Goal: Task Accomplishment & Management: Use online tool/utility

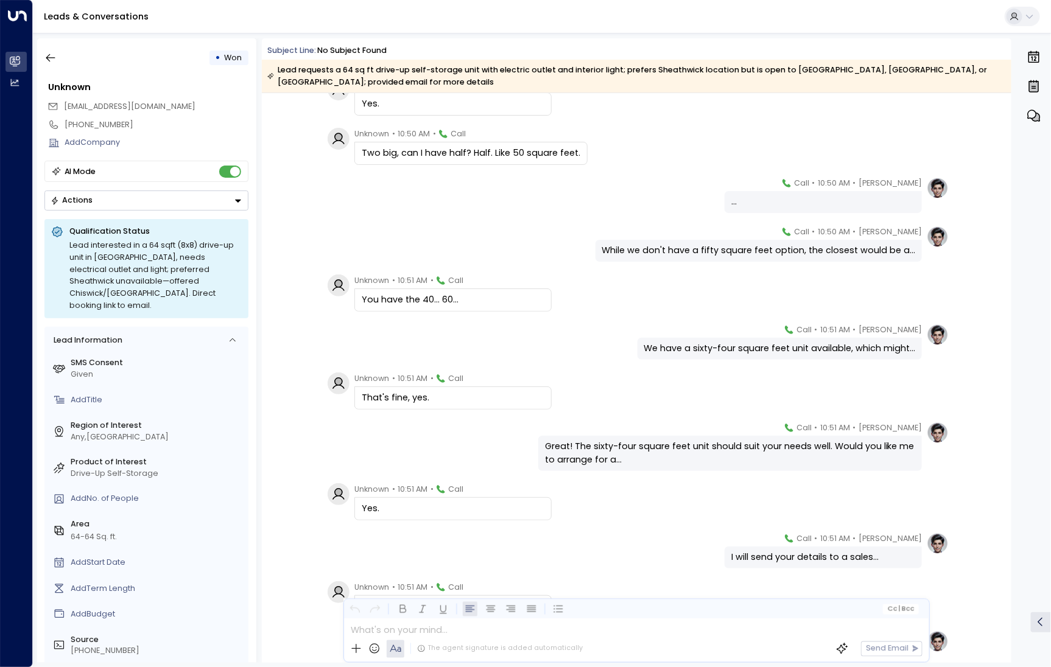
scroll to position [1554, 0]
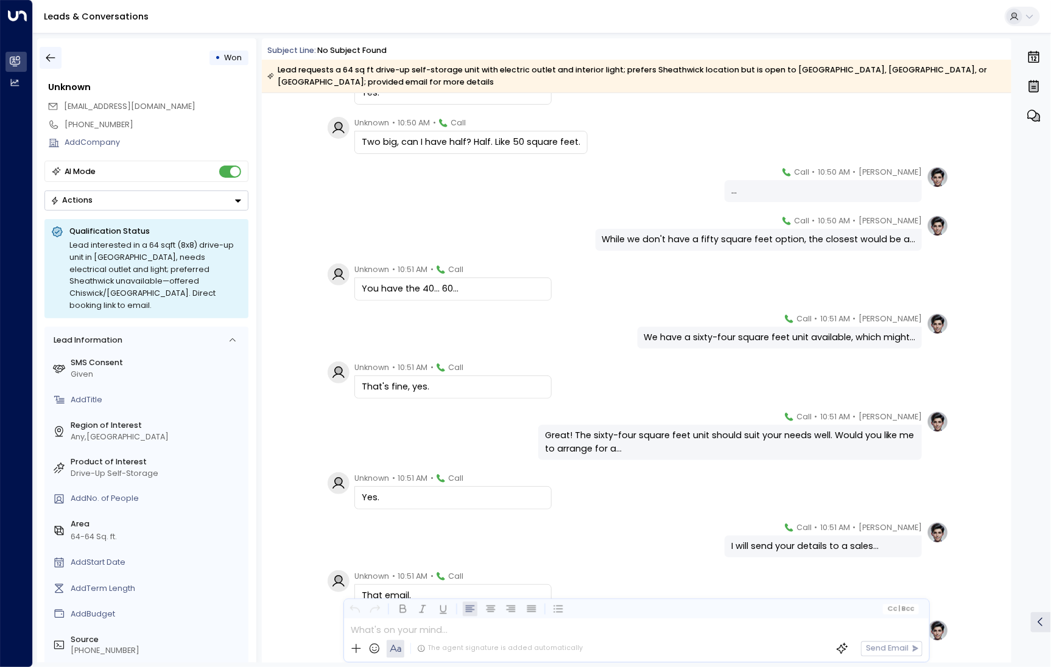
click at [59, 65] on button "button" at bounding box center [51, 58] width 22 height 22
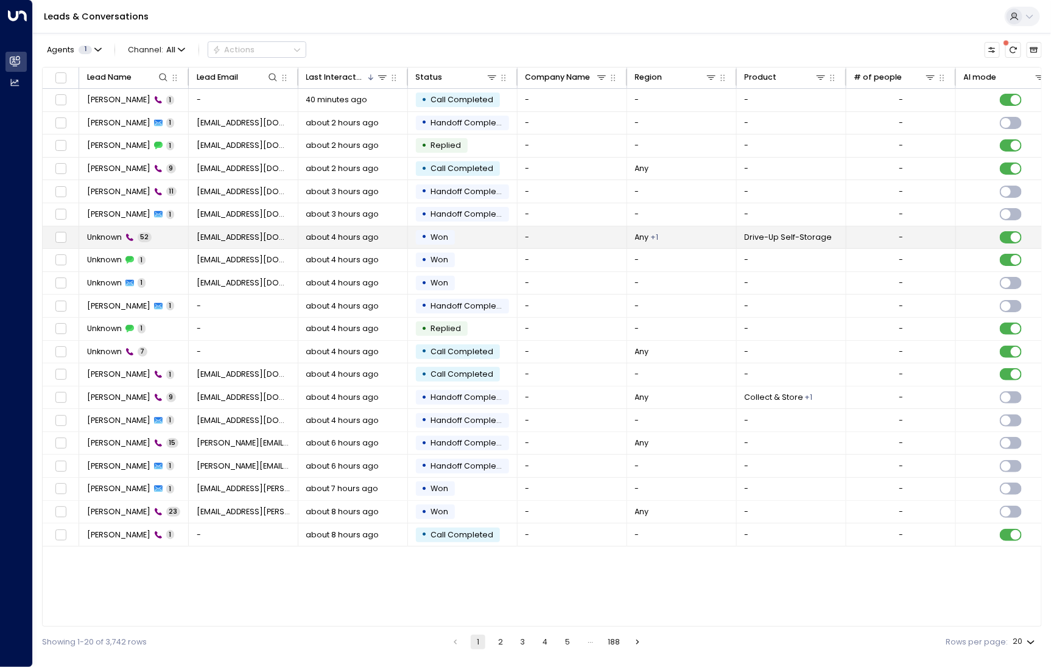
click at [134, 236] on div "Unknown 52" at bounding box center [119, 237] width 65 height 11
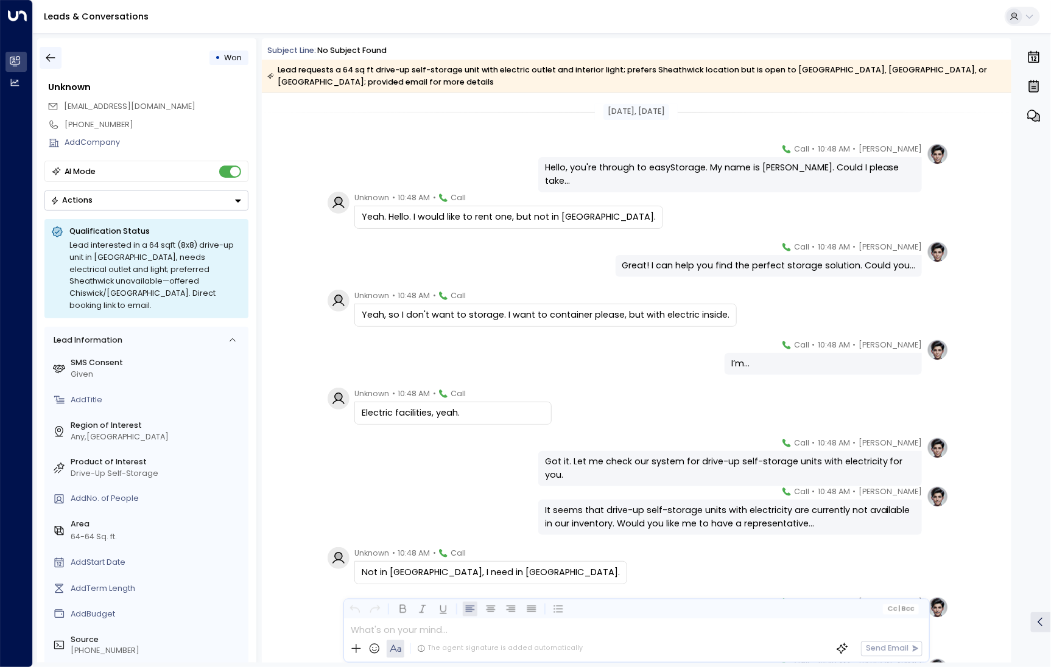
click at [50, 64] on button "button" at bounding box center [51, 58] width 22 height 22
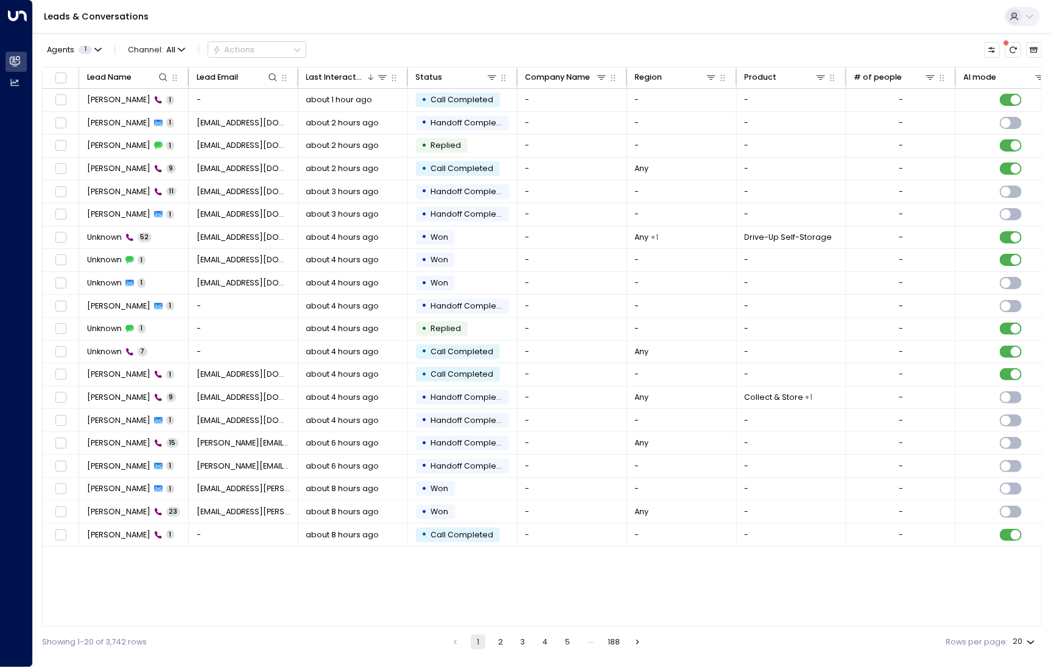
click at [504, 646] on button "2" at bounding box center [500, 642] width 15 height 15
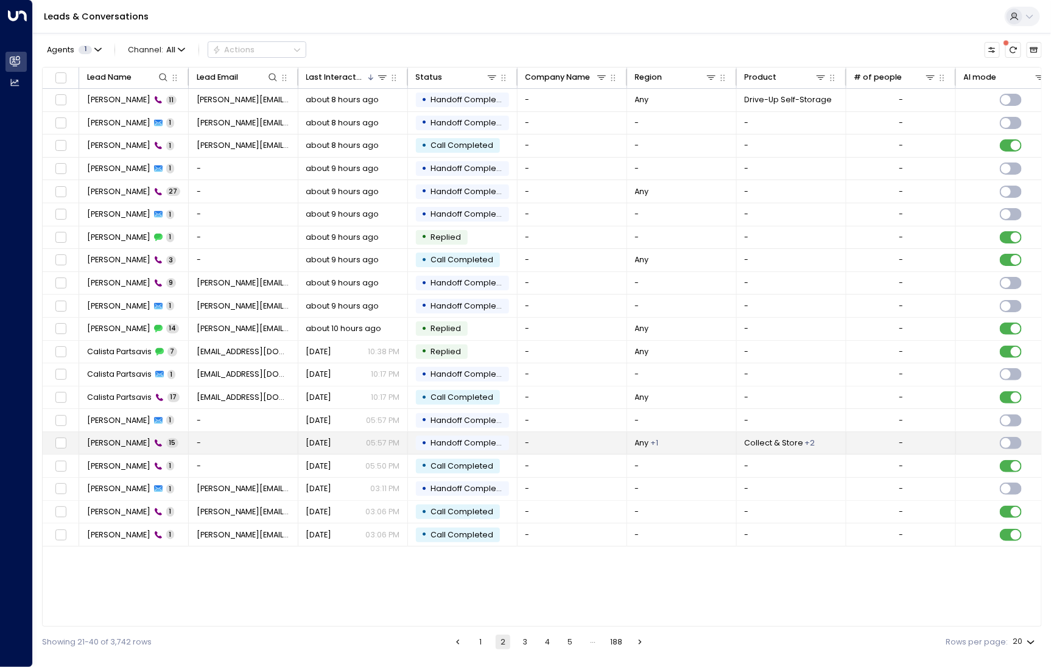
click at [115, 438] on span "[PERSON_NAME]" at bounding box center [118, 443] width 63 height 11
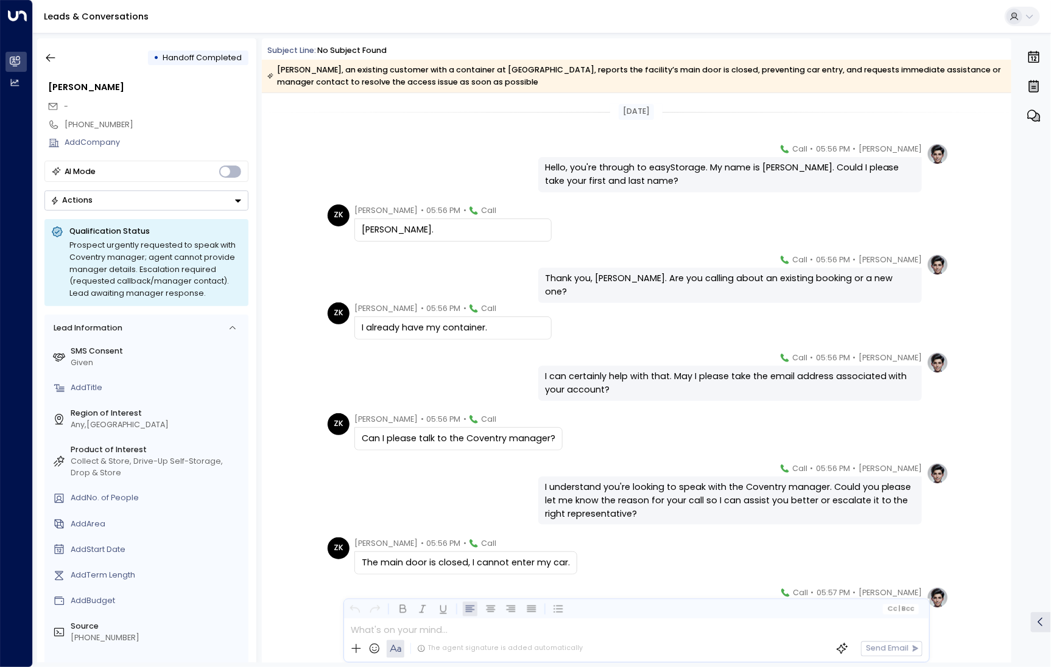
click at [57, 69] on div "• Handoff Completed [PERSON_NAME] - [PHONE_NUMBER] Add Company AI Mode Actions …" at bounding box center [146, 350] width 219 height 625
click at [54, 68] on button "button" at bounding box center [51, 58] width 22 height 22
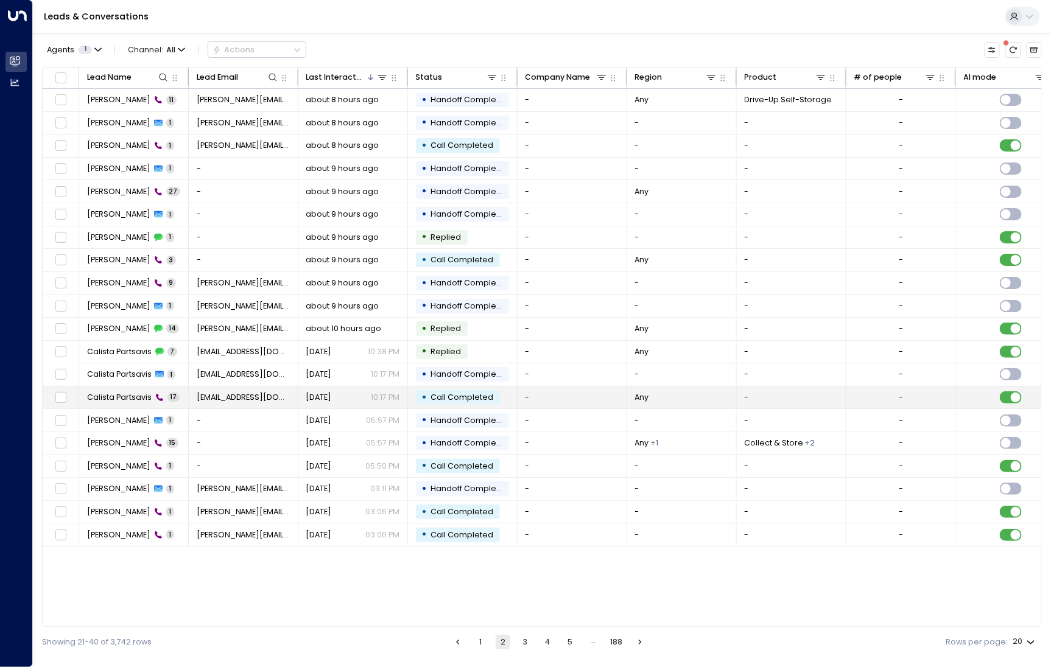
click at [116, 387] on td "Calista Partsavis 17" at bounding box center [134, 398] width 110 height 23
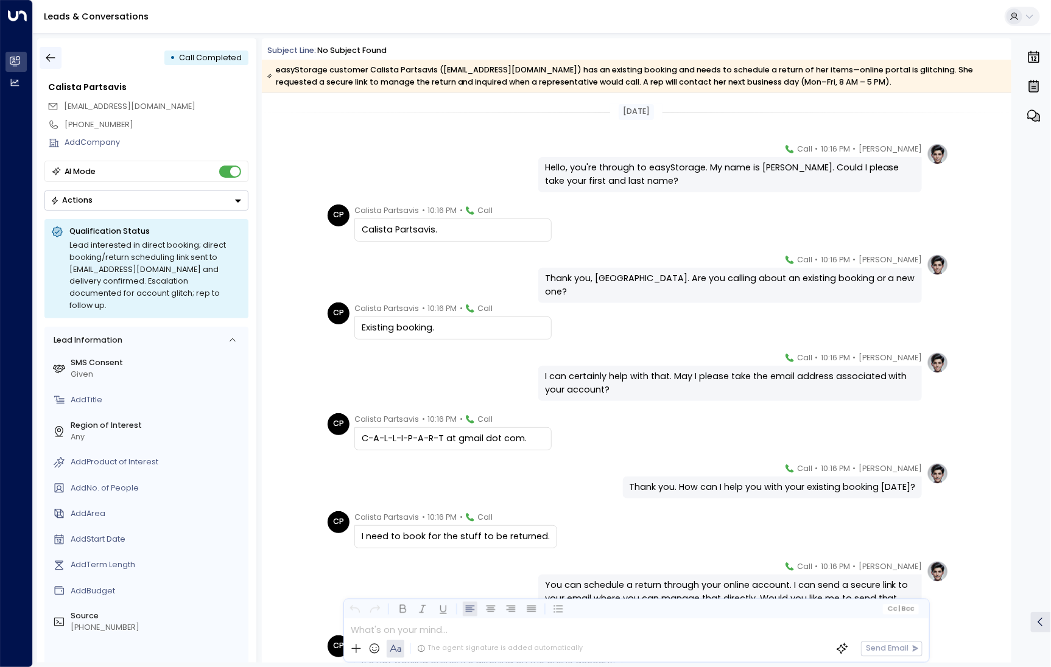
click at [44, 59] on icon "button" at bounding box center [50, 58] width 12 height 12
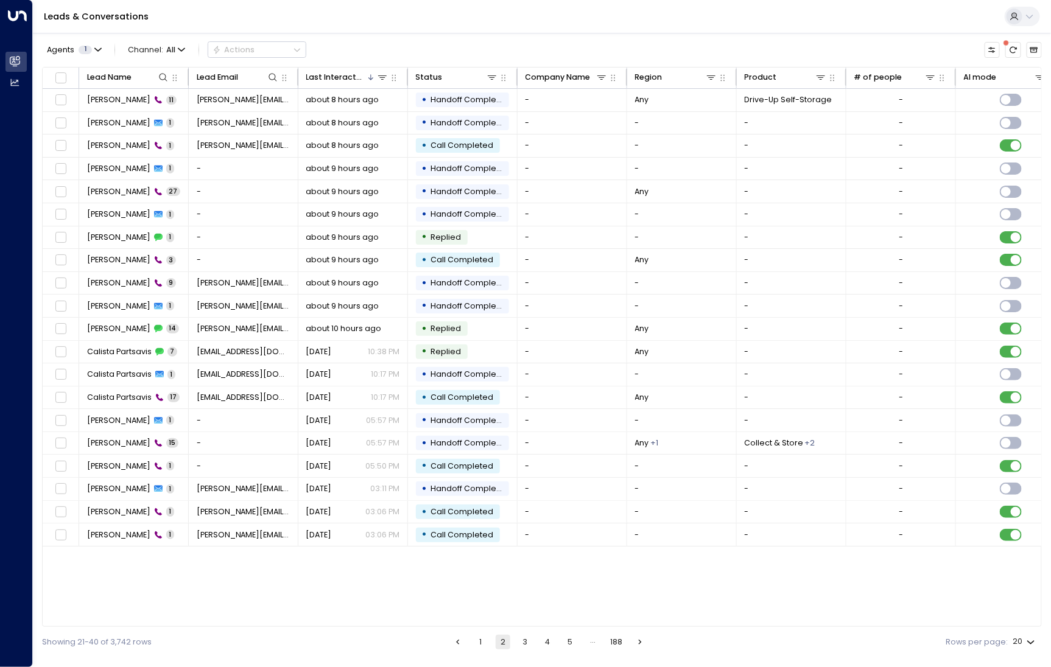
click at [479, 640] on button "1" at bounding box center [480, 642] width 15 height 15
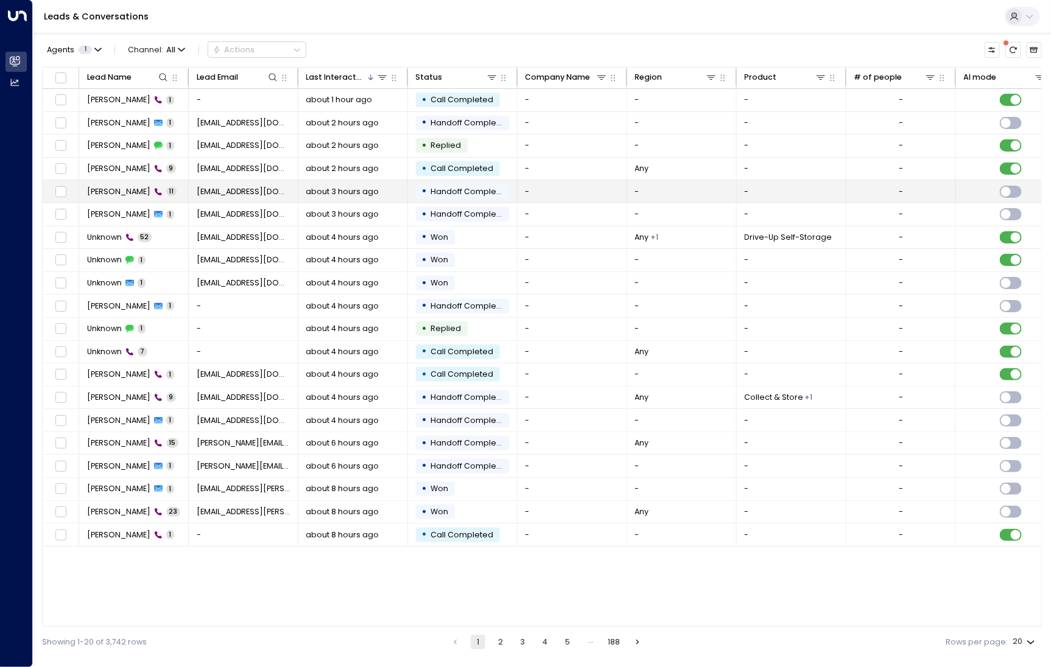
click at [118, 180] on td "[PERSON_NAME] 11" at bounding box center [134, 191] width 110 height 23
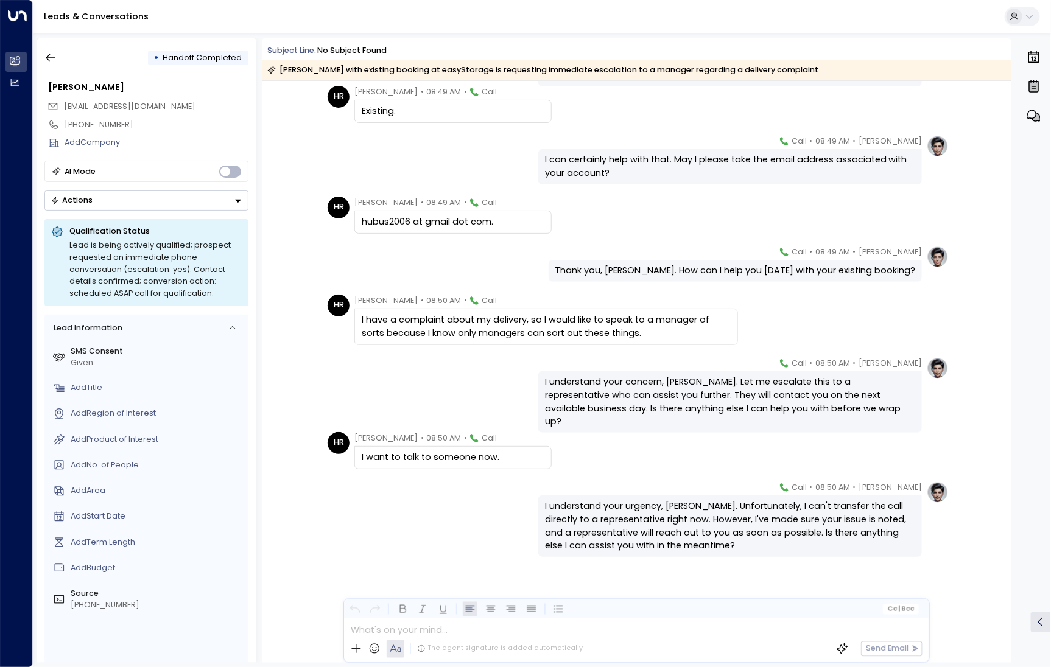
scroll to position [208, 0]
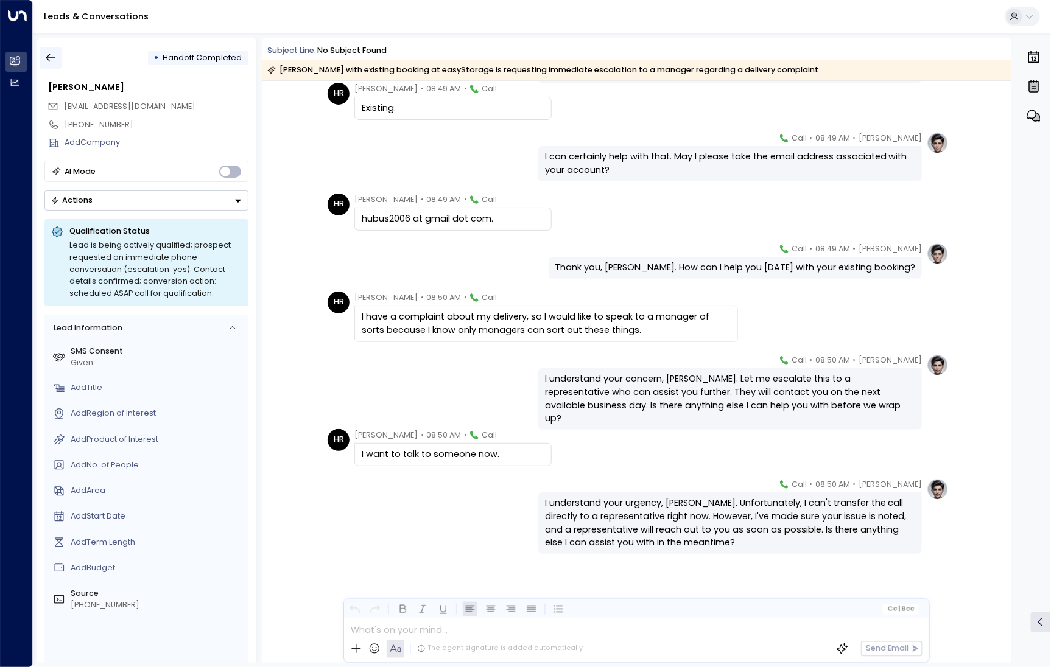
click at [52, 52] on icon "button" at bounding box center [50, 58] width 12 height 12
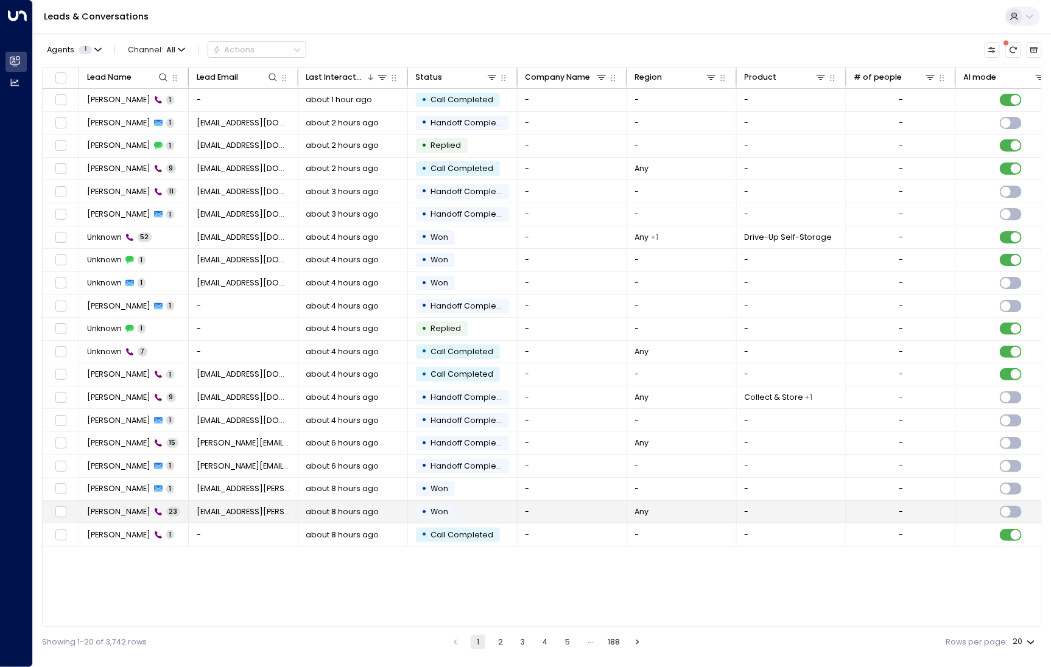
click at [122, 515] on td "[PERSON_NAME] 23" at bounding box center [134, 512] width 110 height 23
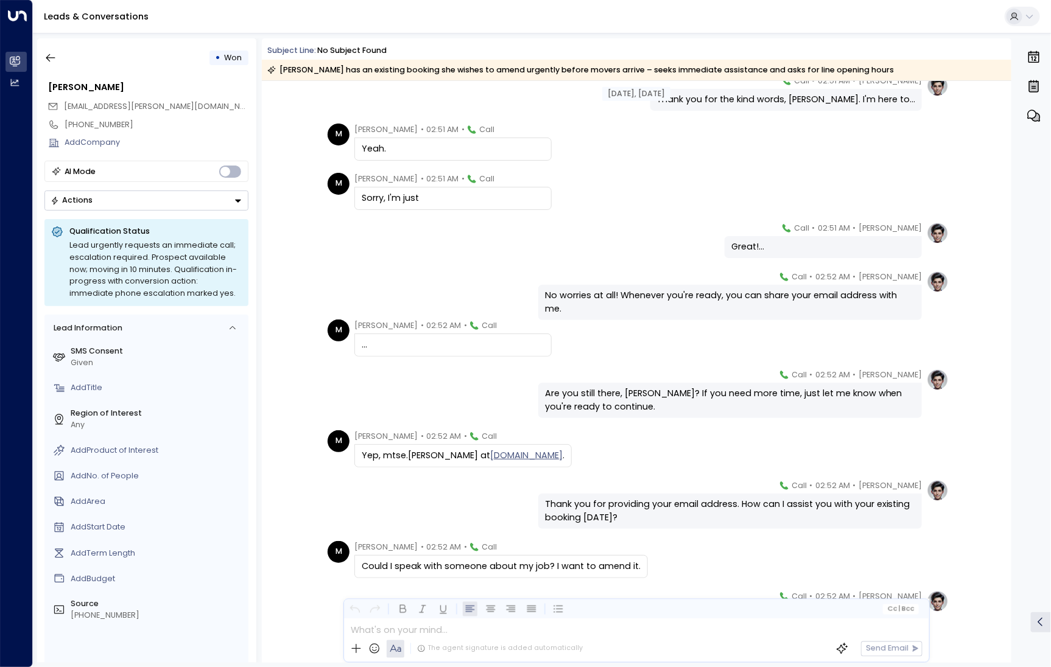
scroll to position [397, 0]
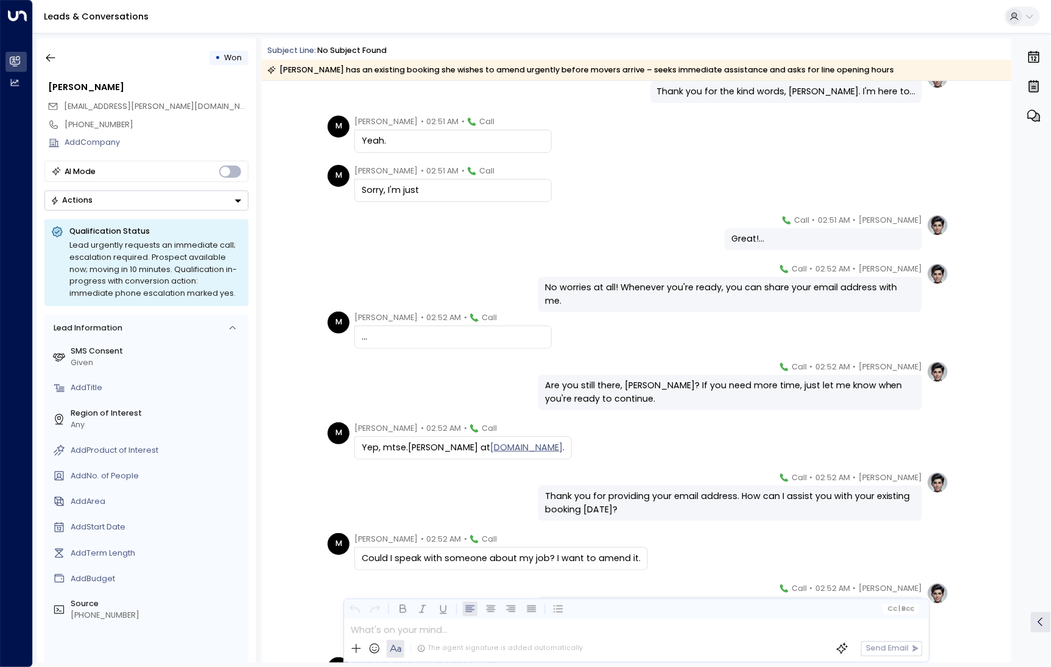
click at [902, 87] on div "Thank you for the kind words, [PERSON_NAME]. I'm here to..." at bounding box center [785, 91] width 259 height 13
click at [725, 138] on div "M [PERSON_NAME] • 02:51 AM • Call Yeah." at bounding box center [638, 135] width 621 height 38
click at [49, 53] on icon "button" at bounding box center [50, 58] width 12 height 12
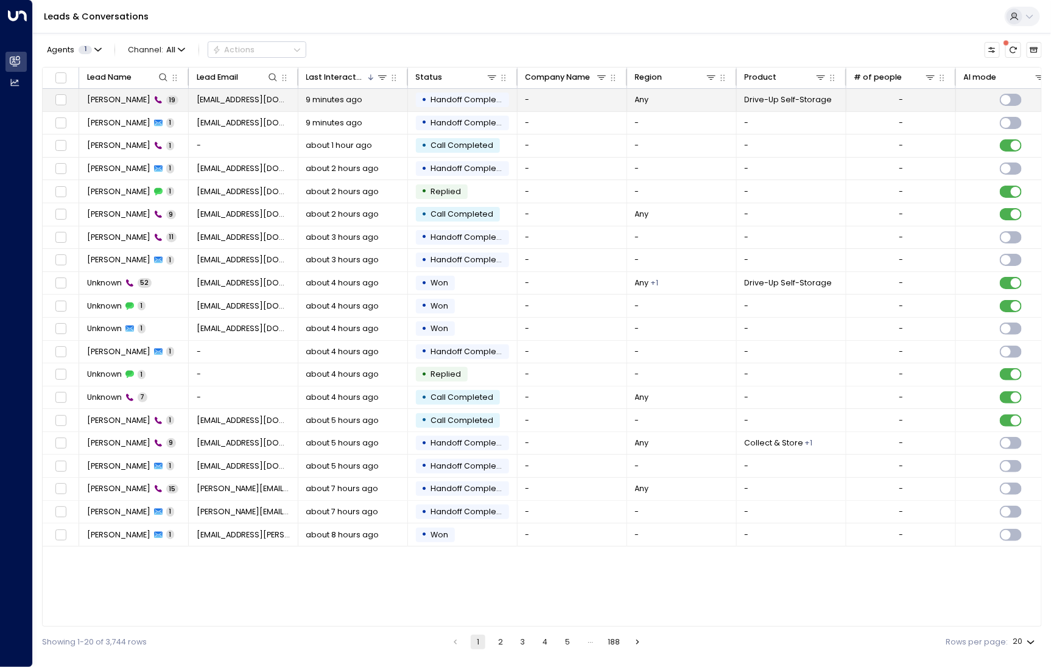
click at [105, 94] on span "[PERSON_NAME]" at bounding box center [118, 99] width 63 height 11
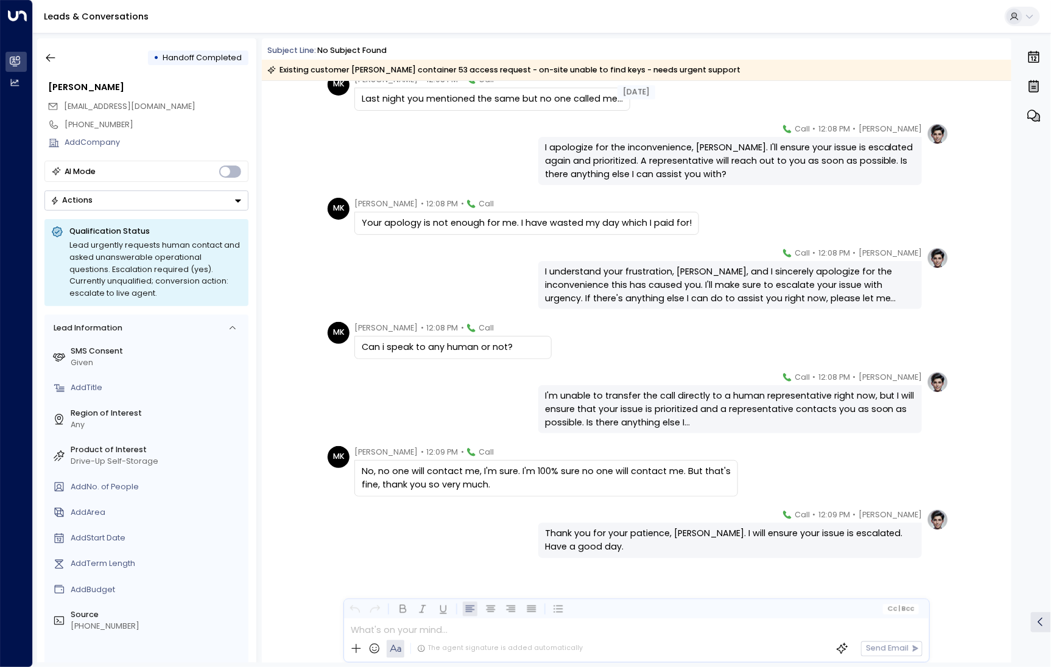
scroll to position [678, 0]
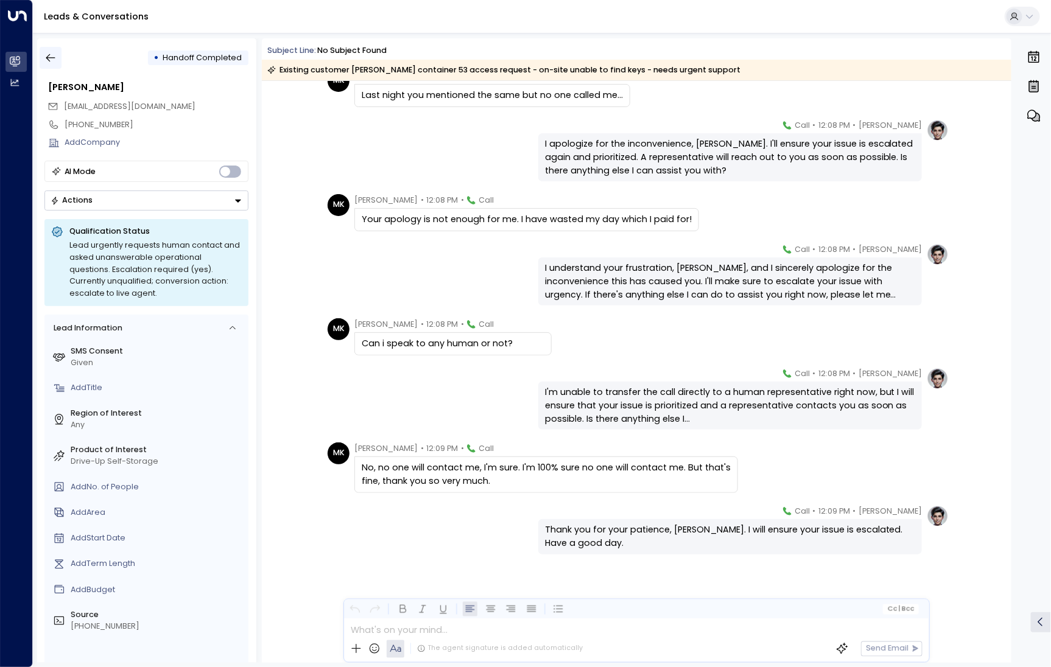
click at [57, 63] on icon "button" at bounding box center [50, 58] width 12 height 12
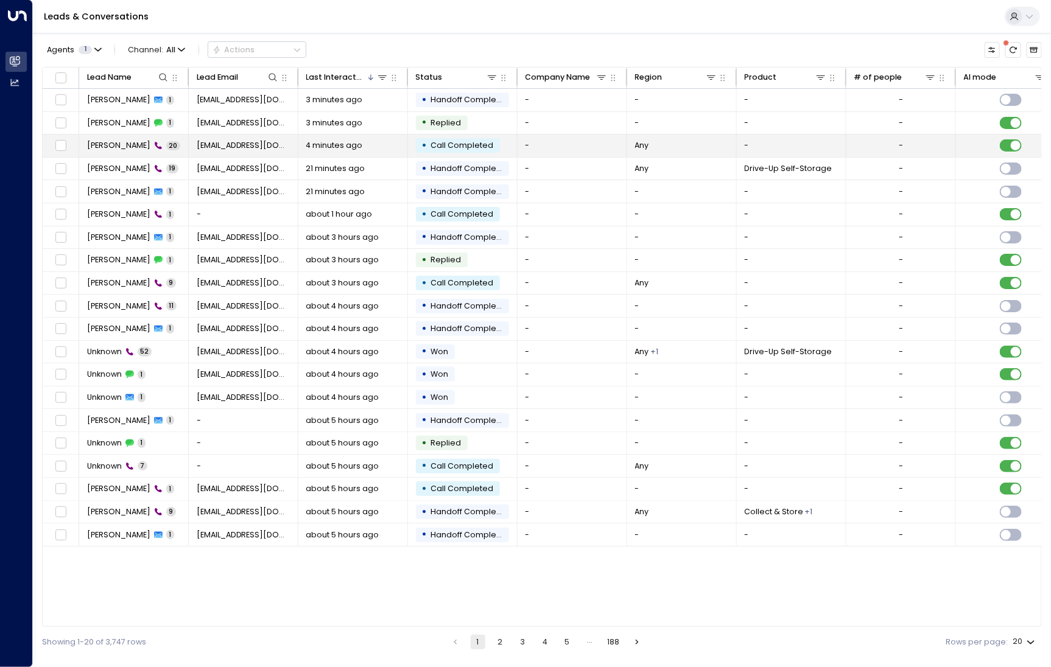
click at [123, 152] on td "[PERSON_NAME] 20" at bounding box center [134, 146] width 110 height 23
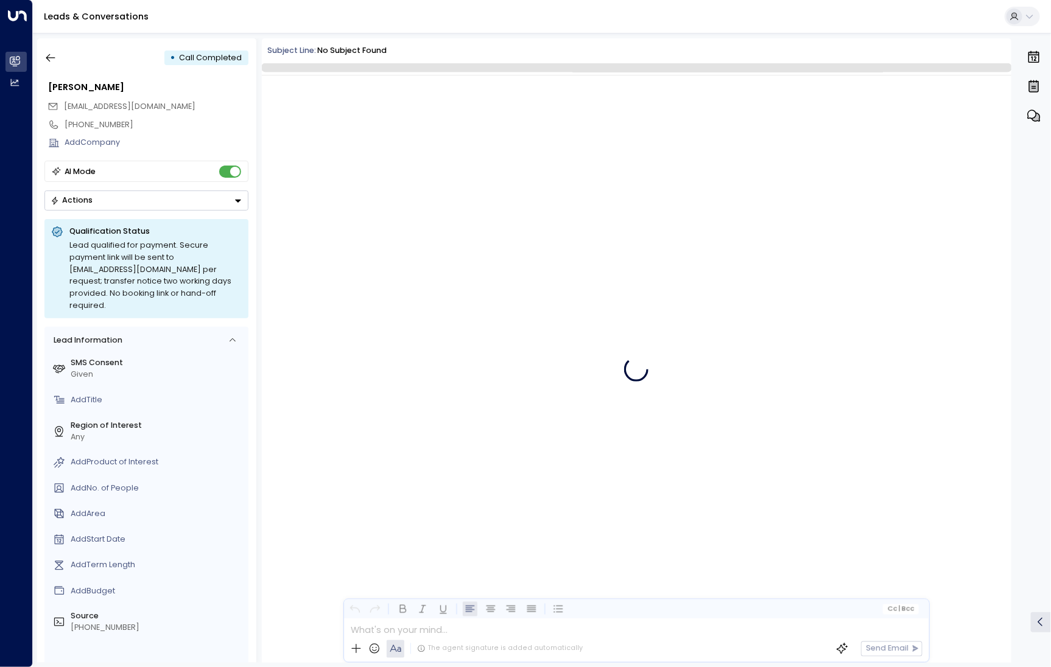
scroll to position [736, 0]
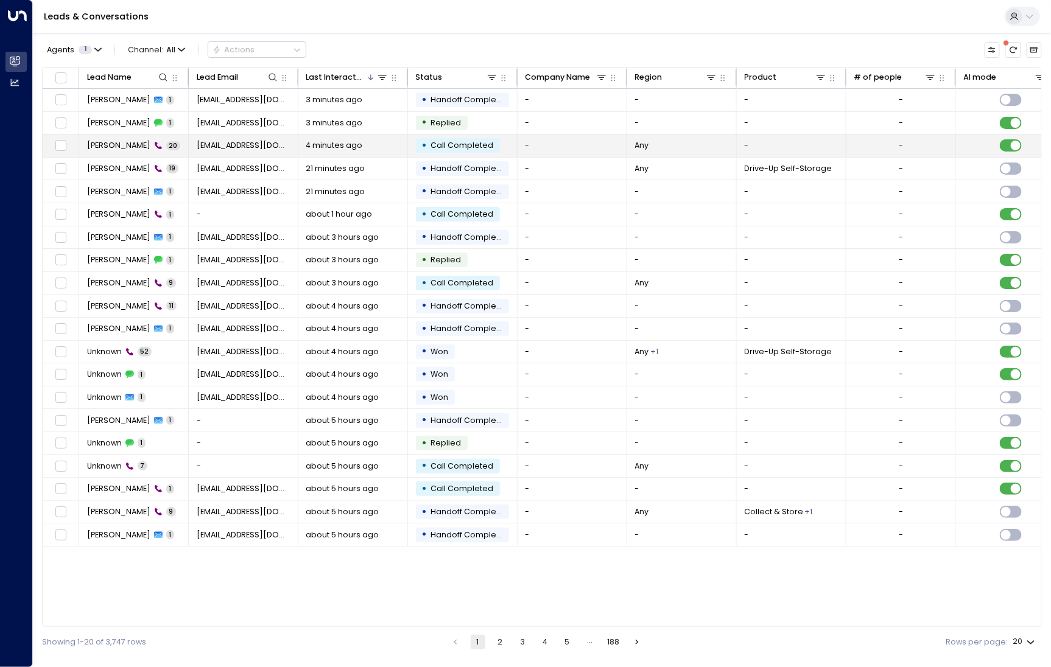
click at [113, 150] on span "[PERSON_NAME]" at bounding box center [118, 145] width 63 height 11
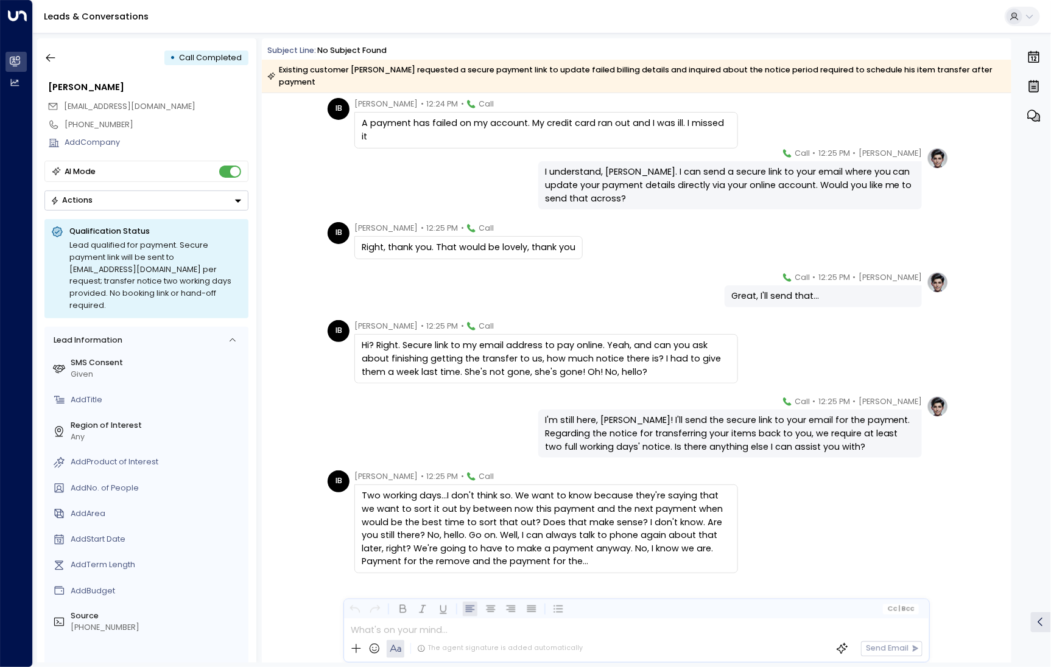
scroll to position [742, 0]
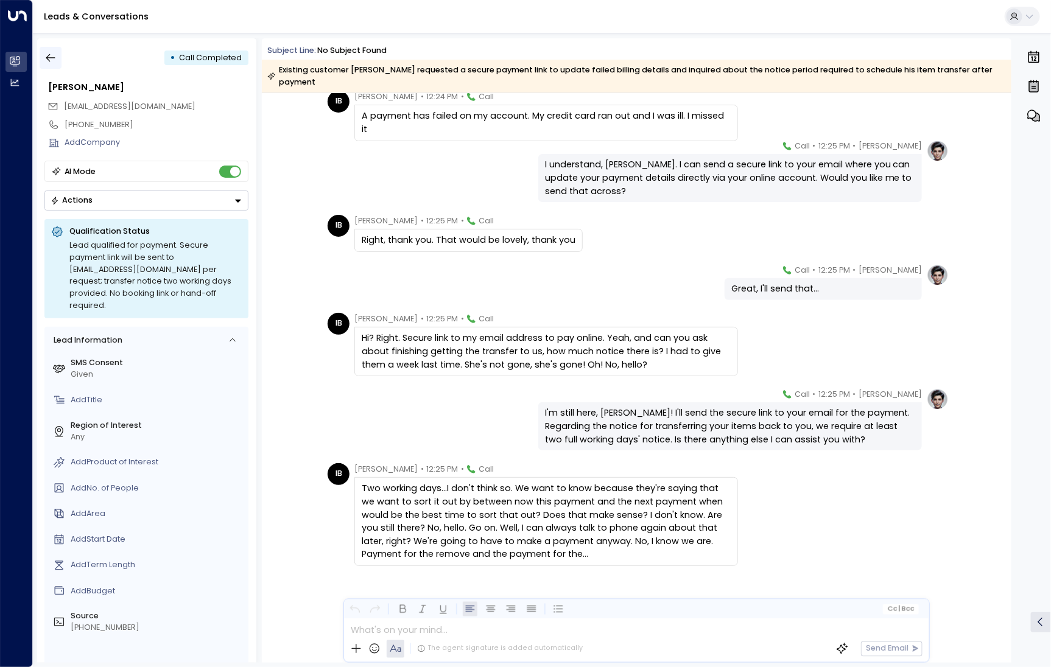
click at [52, 52] on icon "button" at bounding box center [50, 58] width 12 height 12
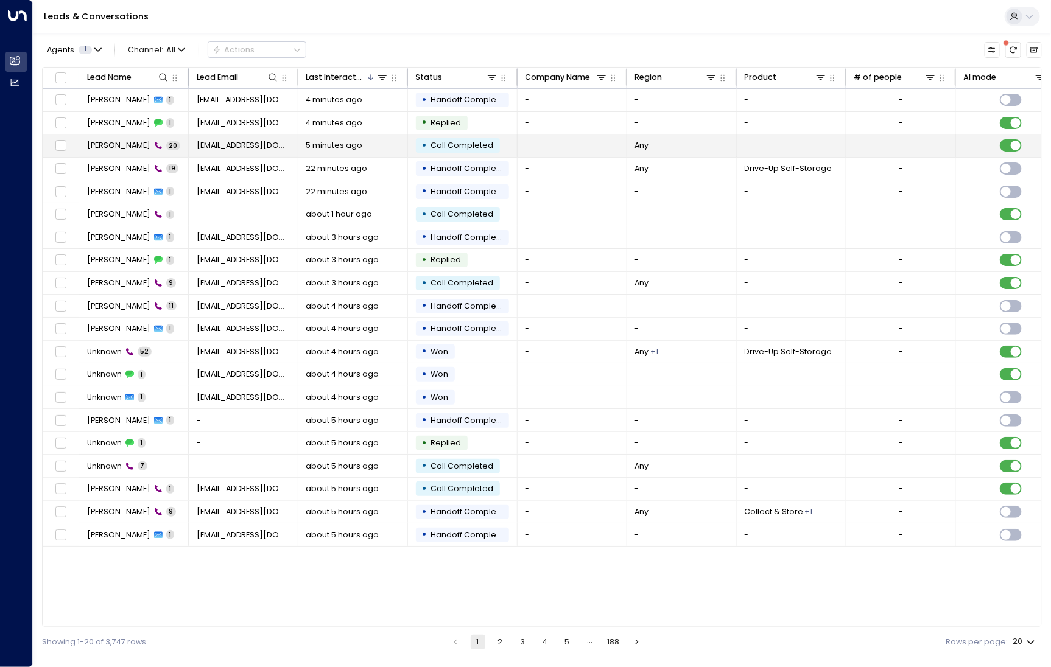
click at [119, 142] on span "[PERSON_NAME]" at bounding box center [118, 145] width 63 height 11
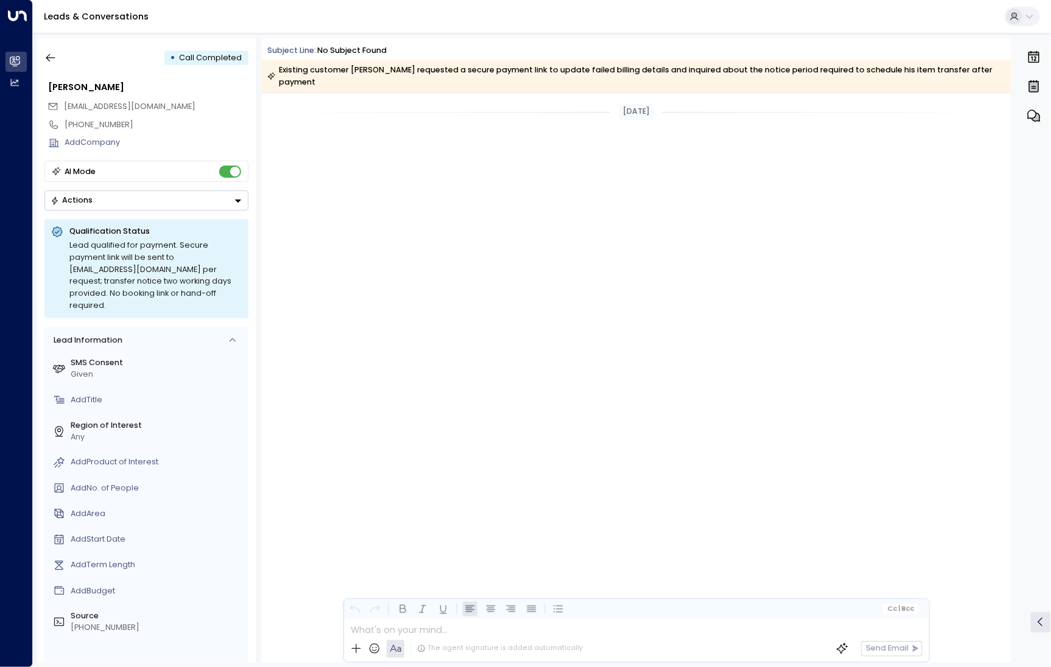
scroll to position [741, 0]
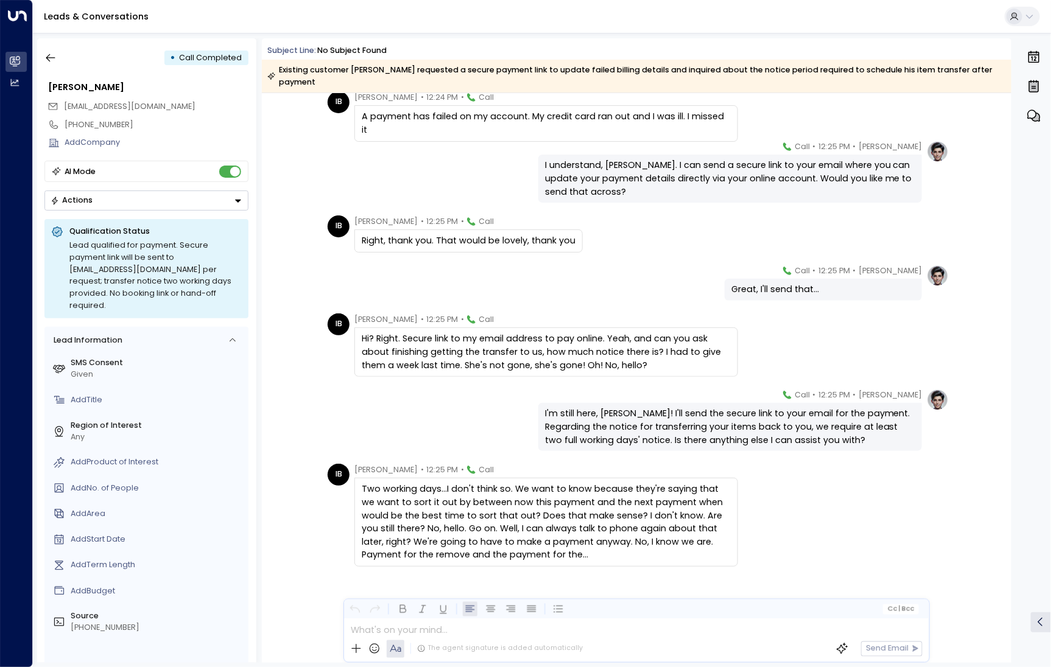
click at [63, 62] on div "• Call Completed" at bounding box center [146, 58] width 204 height 22
click at [61, 61] on div "• Call Completed" at bounding box center [146, 58] width 204 height 22
click at [125, 48] on div "• Call Completed" at bounding box center [146, 58] width 204 height 22
click at [58, 57] on button "button" at bounding box center [51, 58] width 22 height 22
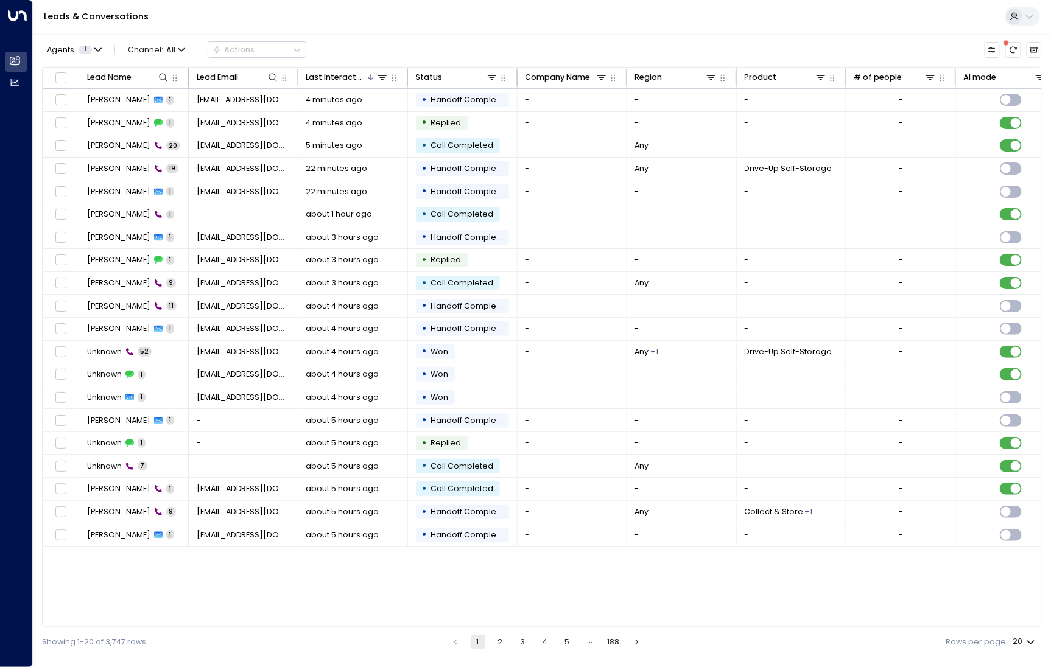
click at [619, 637] on button "188" at bounding box center [613, 642] width 17 height 15
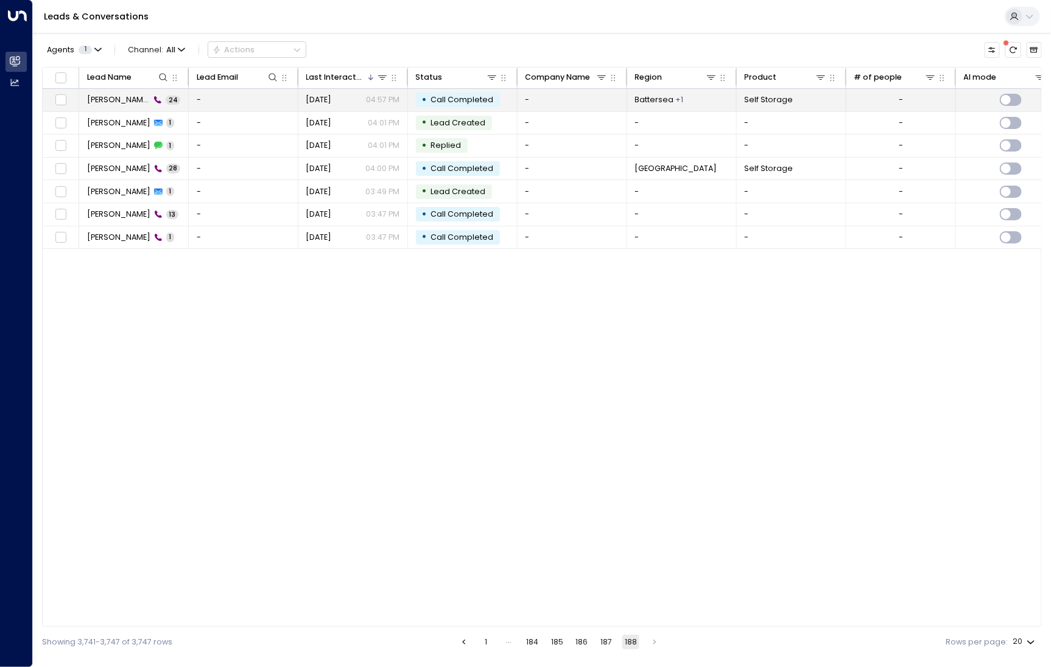
click at [166, 97] on span "24" at bounding box center [173, 100] width 15 height 9
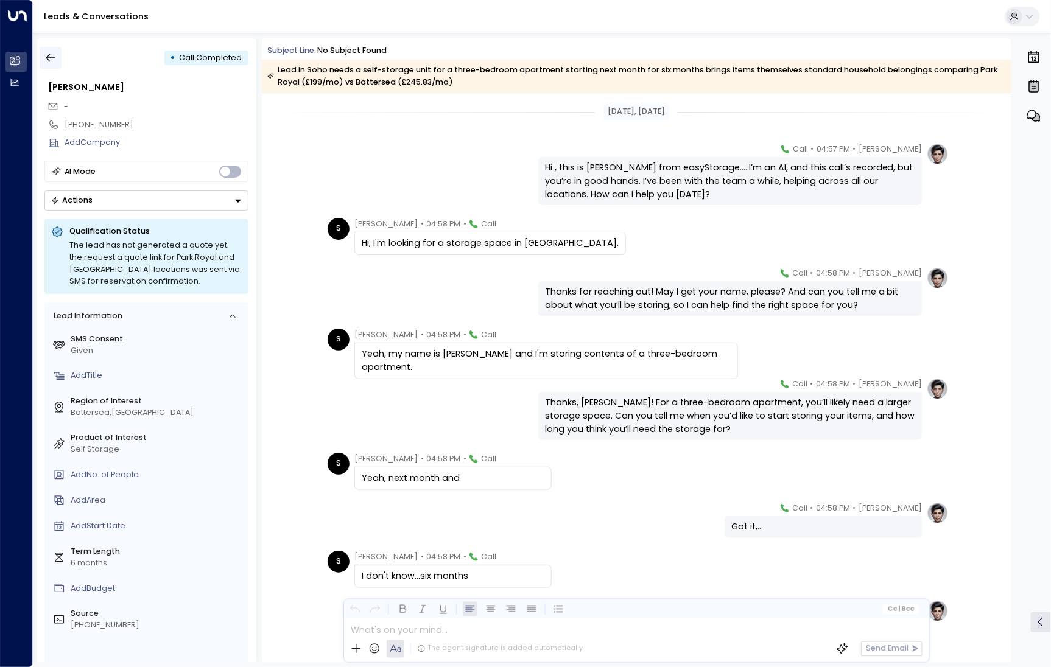
click at [58, 54] on button "button" at bounding box center [51, 58] width 22 height 22
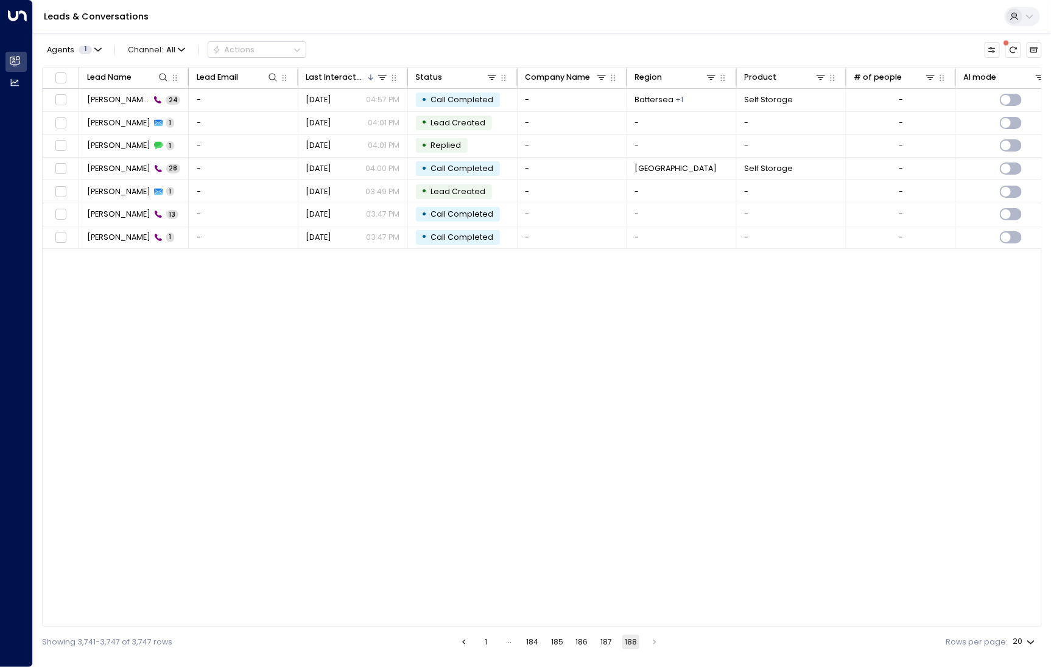
click at [486, 637] on button "1" at bounding box center [486, 642] width 15 height 15
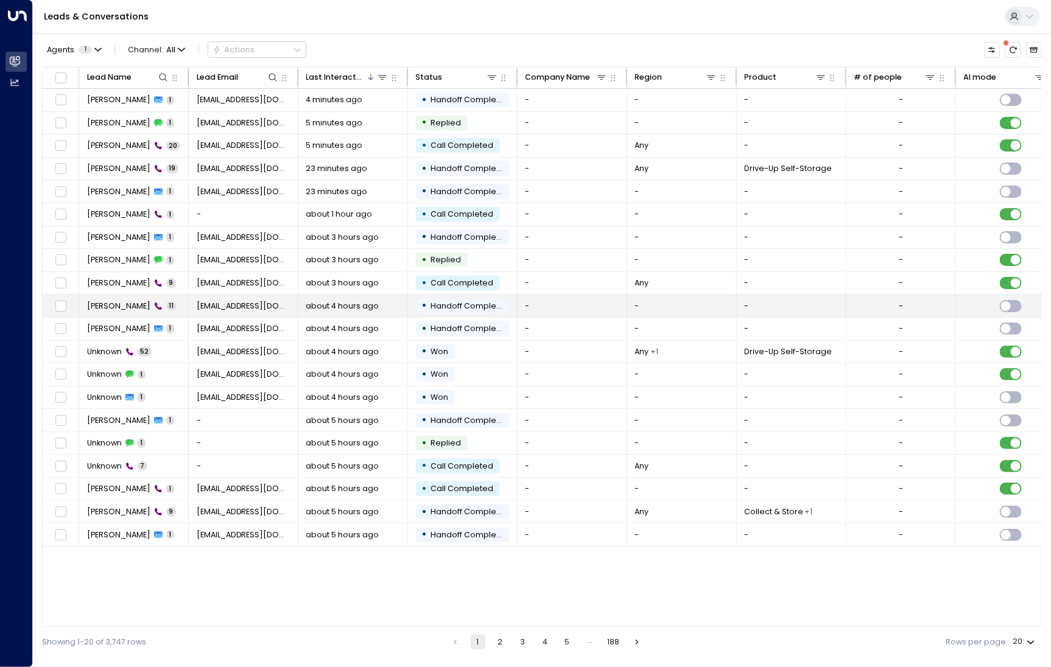
click at [131, 308] on span "[PERSON_NAME]" at bounding box center [118, 306] width 63 height 11
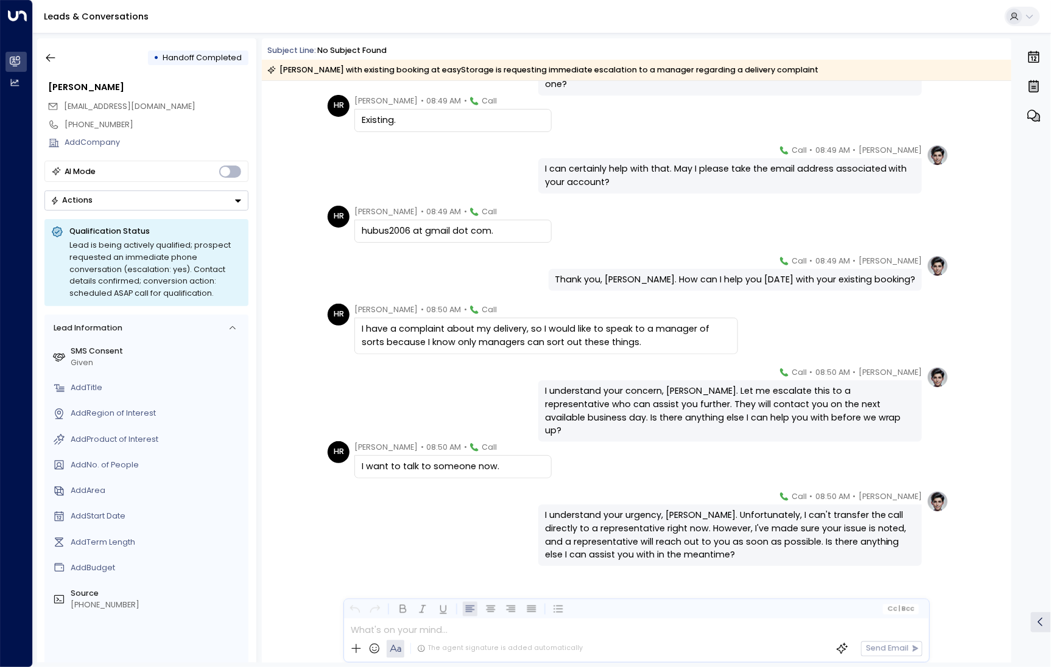
scroll to position [208, 0]
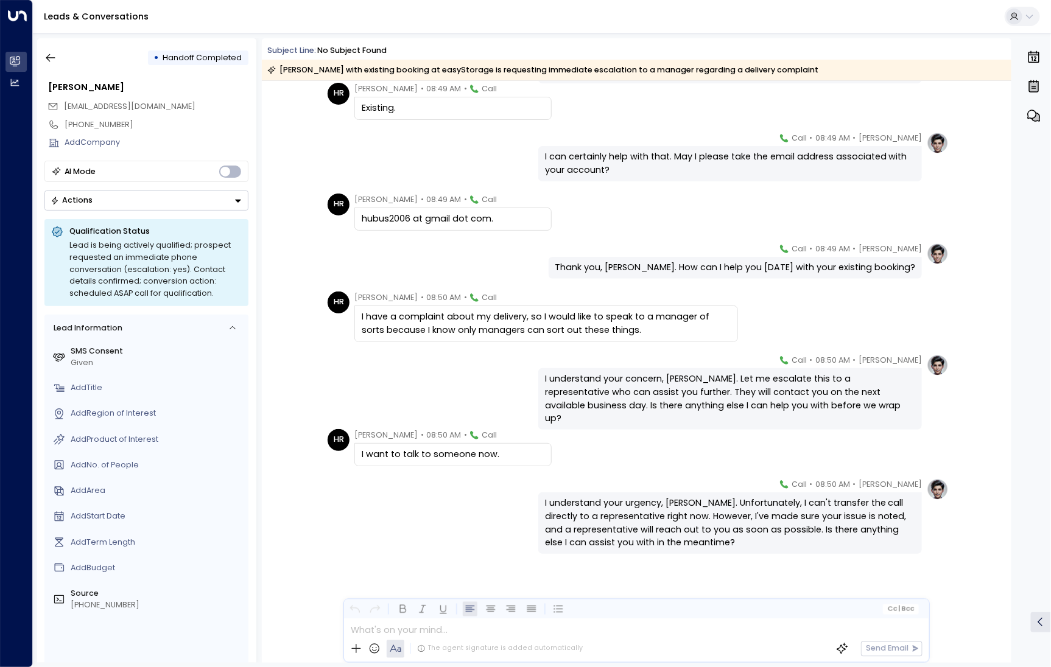
click at [62, 55] on div "• Handoff Completed" at bounding box center [146, 58] width 204 height 22
click at [48, 54] on icon "button" at bounding box center [50, 58] width 12 height 12
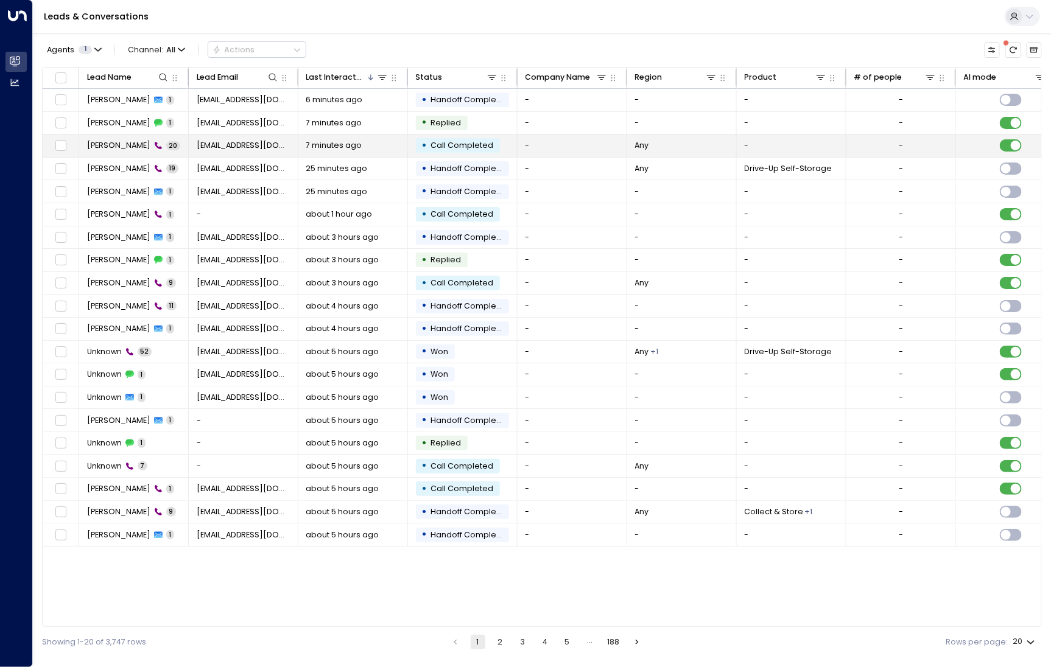
click at [121, 144] on span "[PERSON_NAME]" at bounding box center [118, 145] width 63 height 11
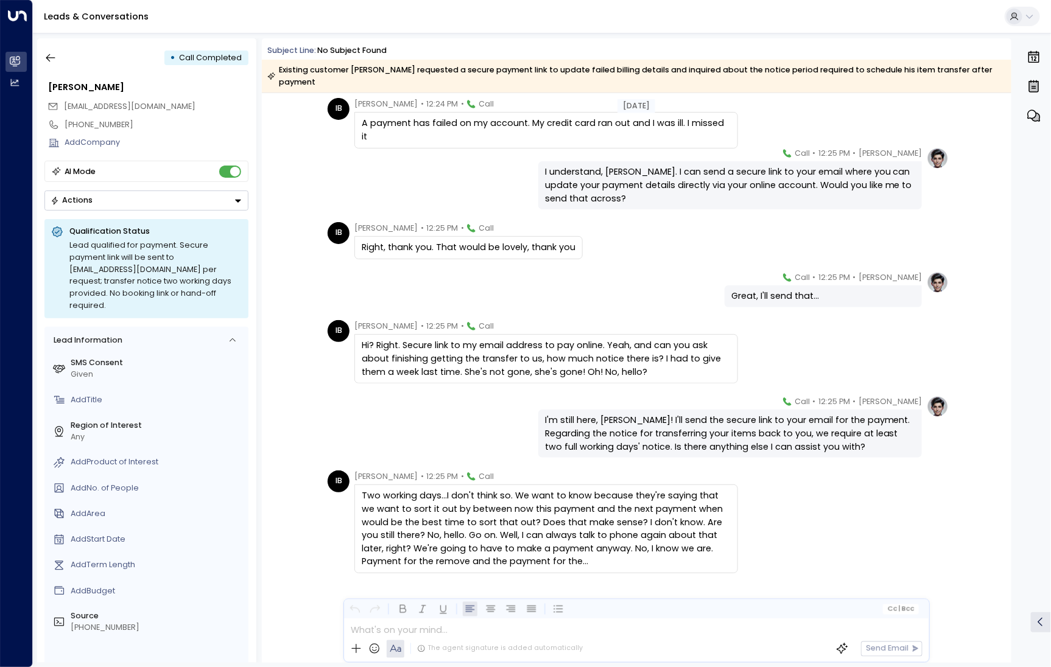
scroll to position [742, 0]
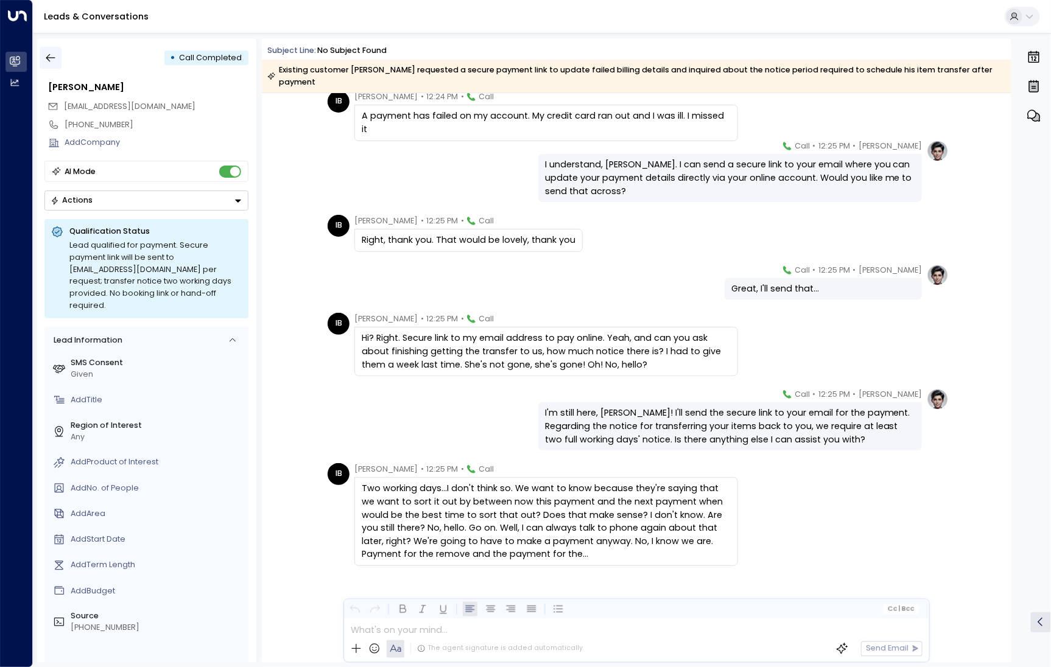
click at [55, 61] on icon "button" at bounding box center [50, 58] width 12 height 12
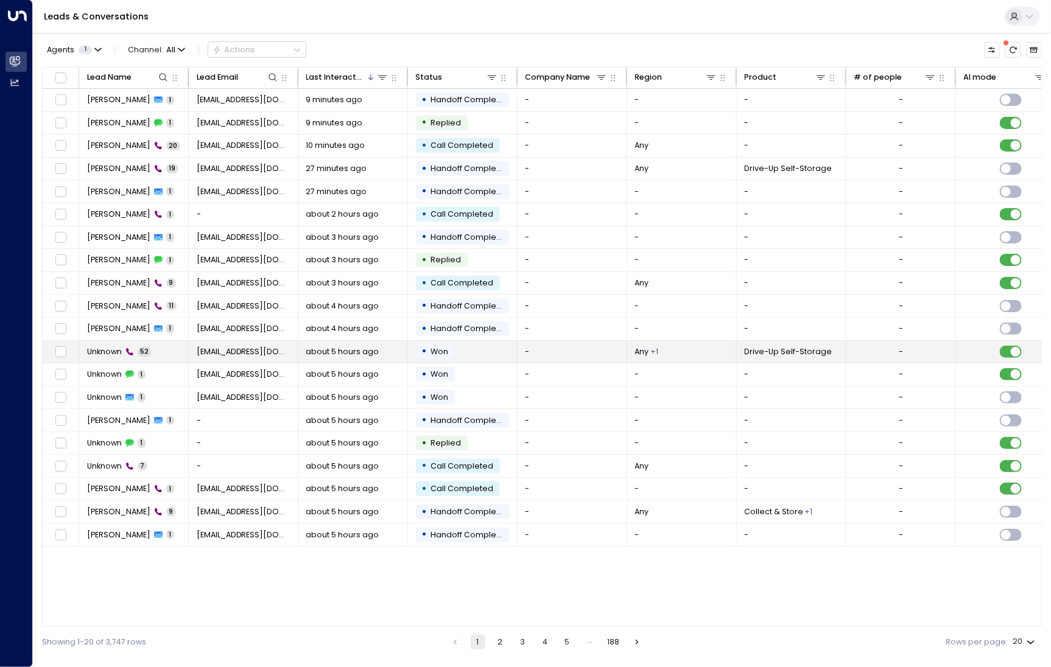
click at [100, 355] on span "Unknown" at bounding box center [104, 351] width 35 height 11
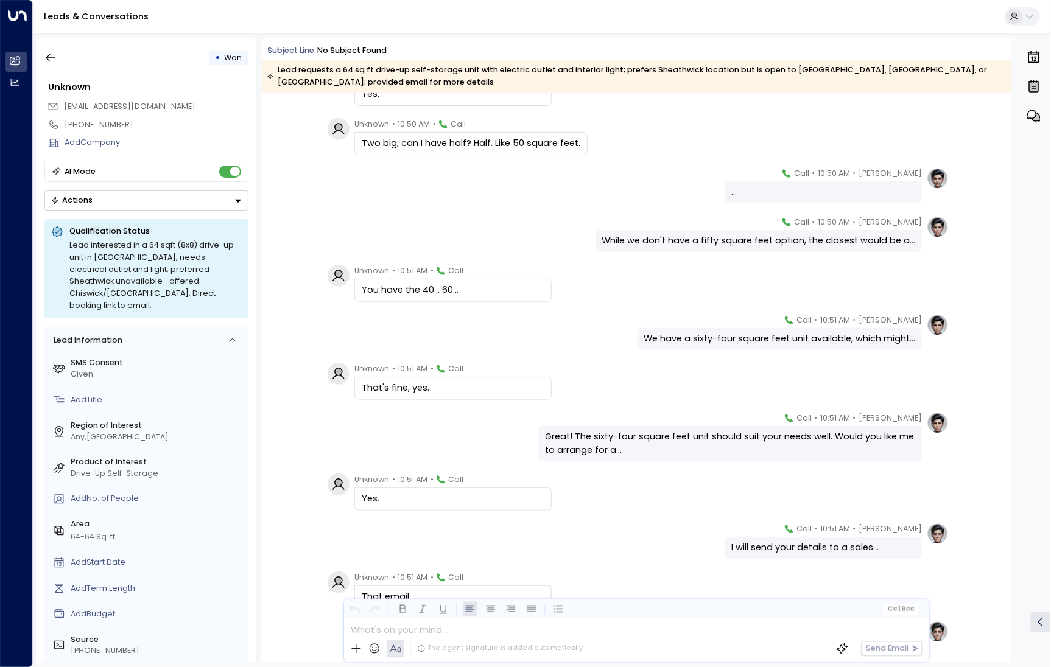
scroll to position [1575, 0]
